Goal: Transaction & Acquisition: Subscribe to service/newsletter

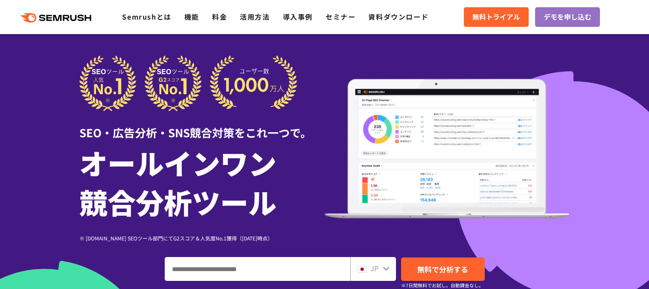
click at [221, 12] on link "料金" at bounding box center [219, 17] width 15 height 10
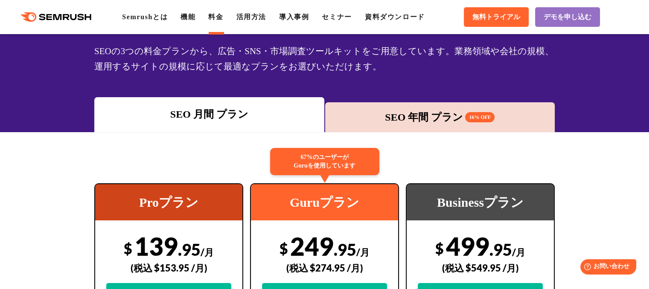
scroll to position [128, 0]
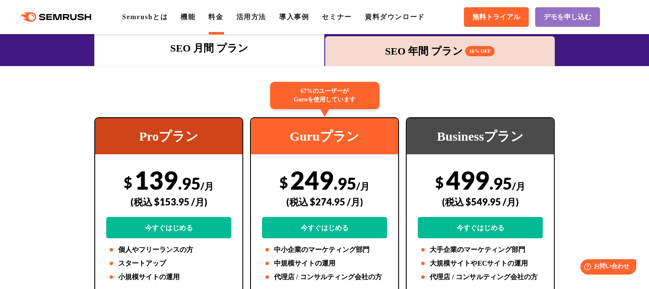
click at [411, 58] on div "SEO 年間 プラン 16% OFF" at bounding box center [441, 51] width 222 height 15
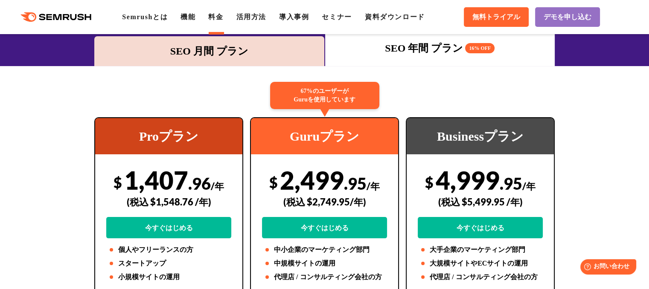
click at [243, 54] on div "SEO 月間 プラン" at bounding box center [210, 51] width 222 height 15
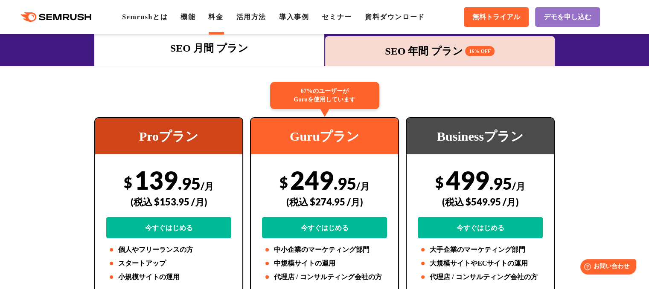
click at [388, 50] on div "SEO 年間 プラン 16% OFF" at bounding box center [441, 51] width 222 height 15
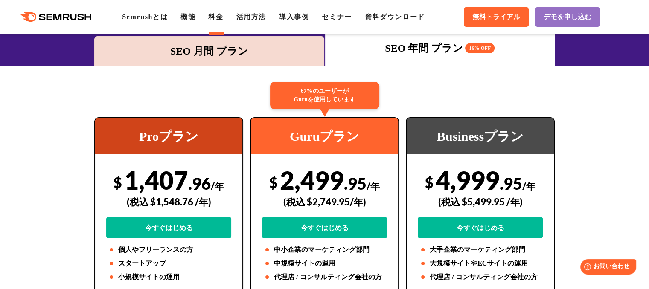
click at [251, 52] on div "SEO 月間 プラン" at bounding box center [210, 51] width 222 height 15
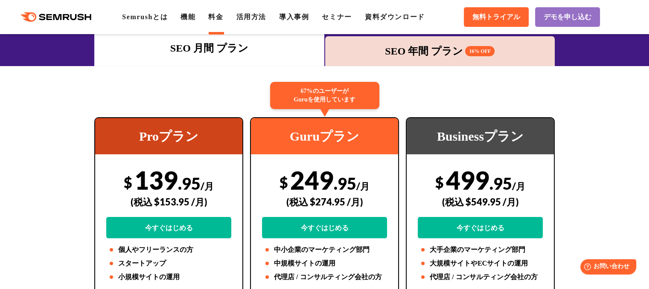
click at [377, 55] on div "SEO 年間 プラン 16% OFF" at bounding box center [441, 51] width 222 height 15
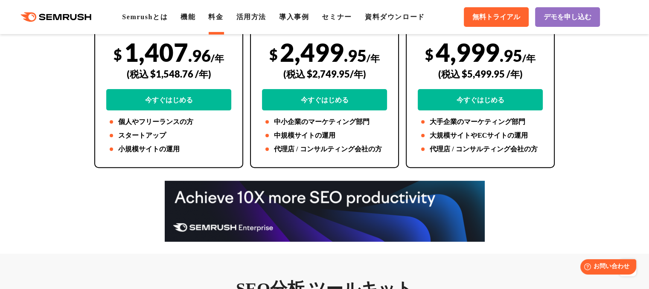
scroll to position [43, 0]
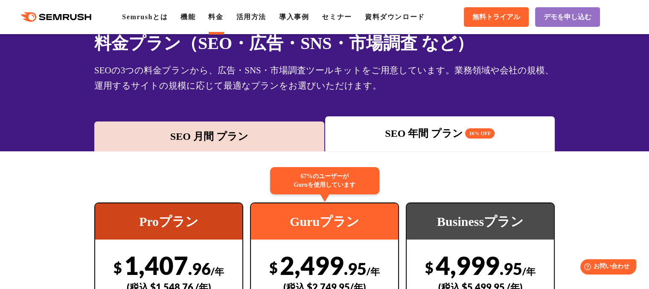
click at [275, 135] on div "SEO 月間 プラン" at bounding box center [210, 136] width 222 height 15
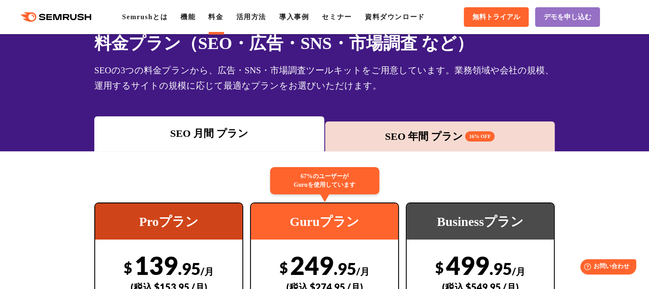
click at [391, 138] on div "SEO 年間 プラン 16% OFF" at bounding box center [441, 136] width 222 height 15
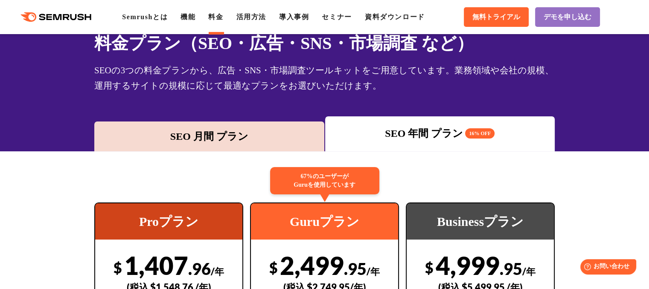
click at [285, 137] on div "SEO 月間 プラン" at bounding box center [210, 136] width 222 height 15
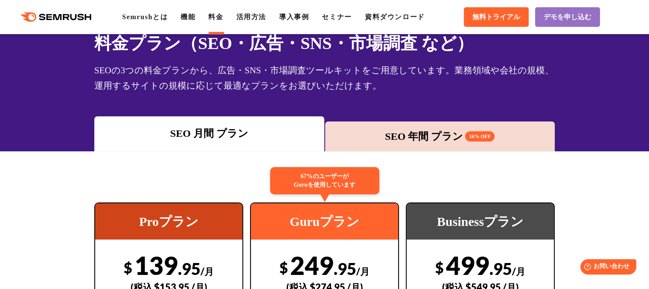
click at [391, 125] on div "SEO 年間 プラン 16% OFF" at bounding box center [440, 137] width 230 height 30
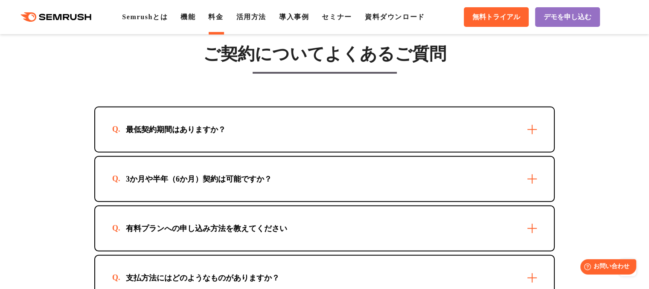
scroll to position [2476, 0]
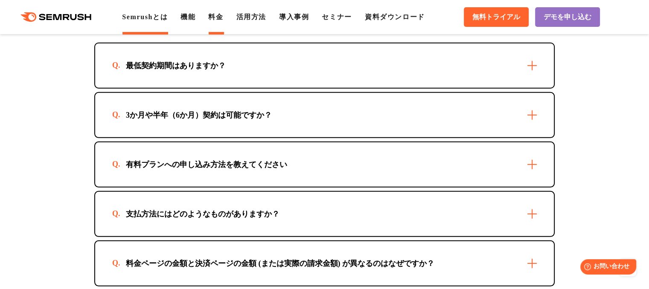
click at [152, 18] on link "Semrushとは" at bounding box center [145, 16] width 46 height 7
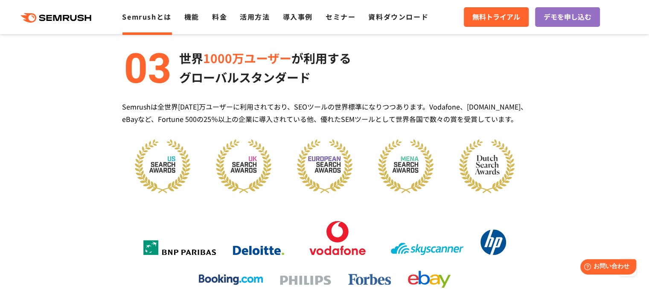
scroll to position [1080, 0]
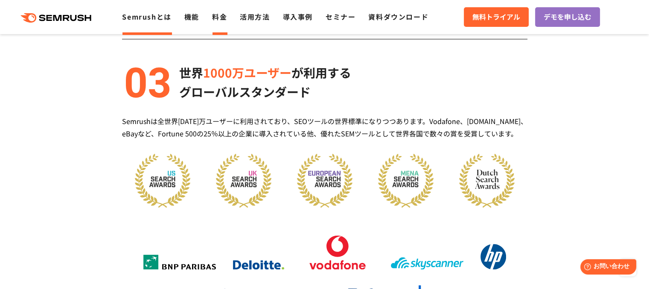
click at [220, 16] on link "料金" at bounding box center [219, 17] width 15 height 10
